Goal: Use online tool/utility: Utilize a website feature to perform a specific function

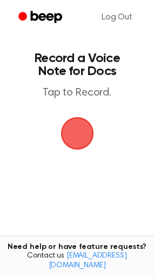
click at [81, 132] on span "button" at bounding box center [77, 133] width 56 height 56
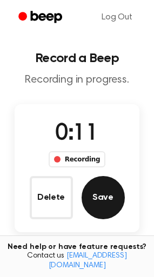
click at [106, 195] on button "Save" at bounding box center [103, 197] width 43 height 43
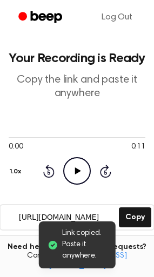
click at [71, 167] on icon "Play Audio" at bounding box center [77, 171] width 28 height 28
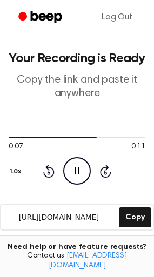
scroll to position [72, 0]
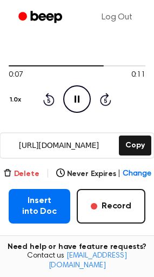
click at [28, 174] on button "Delete" at bounding box center [21, 173] width 36 height 11
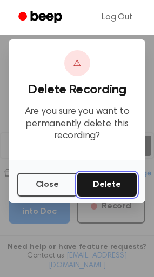
click at [106, 184] on button "Delete" at bounding box center [107, 185] width 60 height 24
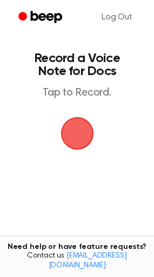
click at [85, 131] on span "button" at bounding box center [77, 133] width 40 height 40
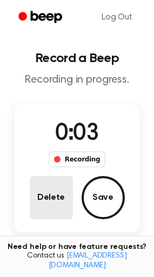
click at [63, 193] on button "Delete" at bounding box center [51, 197] width 43 height 43
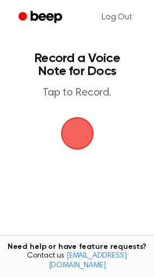
click at [82, 132] on span "button" at bounding box center [77, 133] width 30 height 30
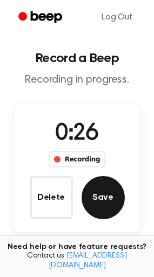
click at [103, 194] on button "Save" at bounding box center [103, 197] width 43 height 43
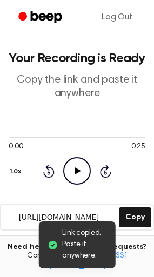
click at [77, 162] on icon "Play Audio" at bounding box center [77, 171] width 28 height 28
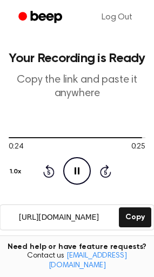
click at [79, 165] on icon "Pause Audio" at bounding box center [77, 171] width 28 height 28
click at [75, 169] on icon at bounding box center [78, 170] width 6 height 7
click at [75, 169] on icon at bounding box center [76, 170] width 5 height 7
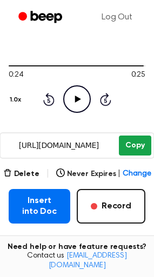
click at [134, 146] on button "Copy" at bounding box center [135, 145] width 32 height 20
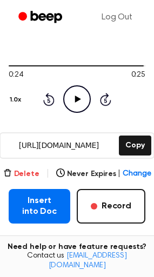
click at [30, 171] on button "Delete" at bounding box center [21, 173] width 36 height 11
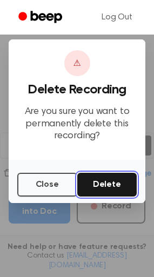
click at [98, 186] on button "Delete" at bounding box center [107, 185] width 60 height 24
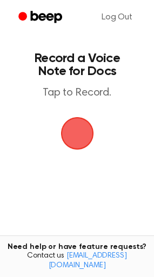
click at [72, 135] on span "button" at bounding box center [77, 133] width 44 height 44
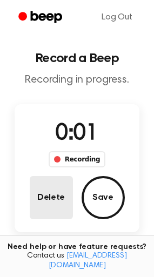
click at [68, 194] on button "Delete" at bounding box center [51, 197] width 43 height 43
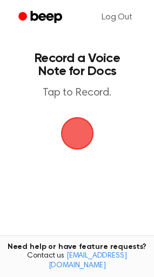
click at [87, 128] on span "button" at bounding box center [77, 133] width 60 height 60
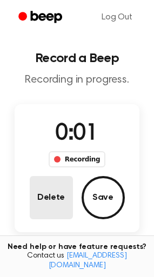
click at [56, 205] on button "Delete" at bounding box center [51, 197] width 43 height 43
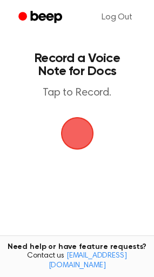
click at [72, 137] on span "button" at bounding box center [77, 133] width 50 height 50
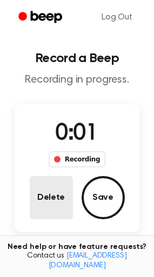
click at [57, 210] on button "Delete" at bounding box center [51, 197] width 43 height 43
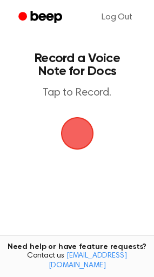
click at [80, 135] on span "button" at bounding box center [77, 133] width 44 height 44
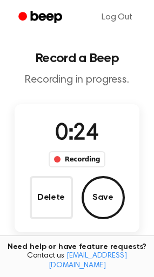
click at [111, 198] on button "Save" at bounding box center [103, 197] width 43 height 43
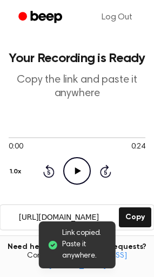
scroll to position [144, 0]
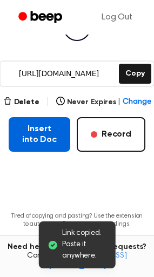
click at [46, 135] on button "Insert into Doc" at bounding box center [40, 134] width 62 height 35
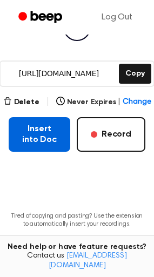
scroll to position [0, 0]
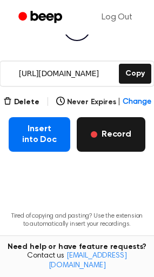
click at [100, 130] on button "Record" at bounding box center [111, 134] width 69 height 35
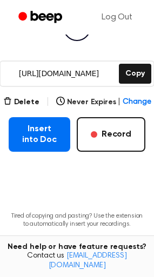
scroll to position [80, 0]
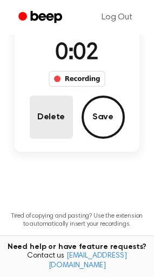
click at [64, 120] on button "Delete" at bounding box center [51, 117] width 43 height 43
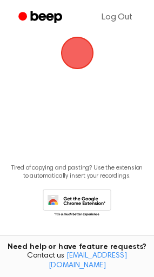
scroll to position [32, 0]
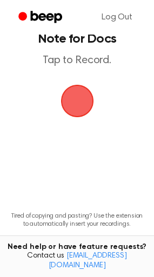
click at [78, 107] on span "button" at bounding box center [76, 100] width 59 height 59
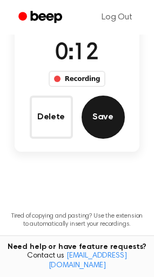
click at [96, 121] on button "Save" at bounding box center [103, 117] width 43 height 43
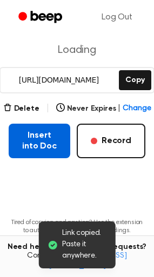
click at [50, 146] on button "Insert into Doc" at bounding box center [40, 141] width 62 height 35
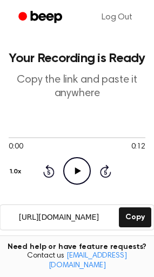
scroll to position [144, 0]
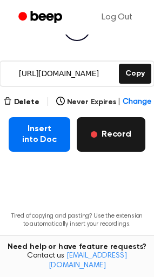
click at [118, 134] on button "Record" at bounding box center [111, 134] width 69 height 35
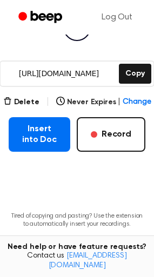
scroll to position [80, 0]
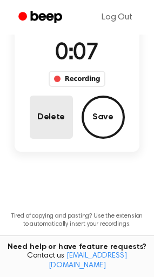
click at [65, 118] on button "Delete" at bounding box center [51, 117] width 43 height 43
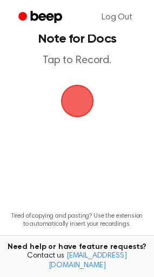
drag, startPoint x: 80, startPoint y: 103, endPoint x: 105, endPoint y: 113, distance: 26.9
click at [80, 103] on span "button" at bounding box center [77, 101] width 44 height 44
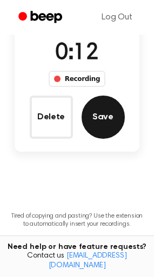
click at [99, 115] on button "Save" at bounding box center [103, 117] width 43 height 43
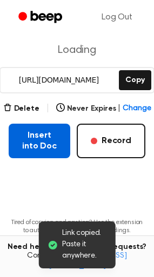
scroll to position [137, 0]
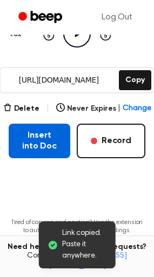
click at [39, 133] on button "Insert into Doc" at bounding box center [40, 141] width 62 height 35
